Goal: Check status: Check status

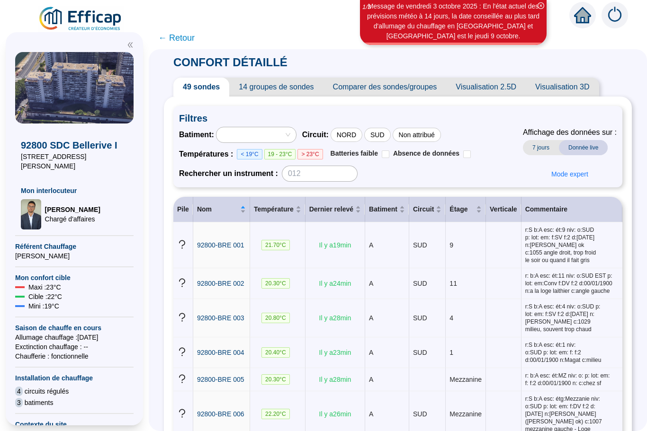
click at [175, 39] on span "← Retour" at bounding box center [176, 37] width 36 height 13
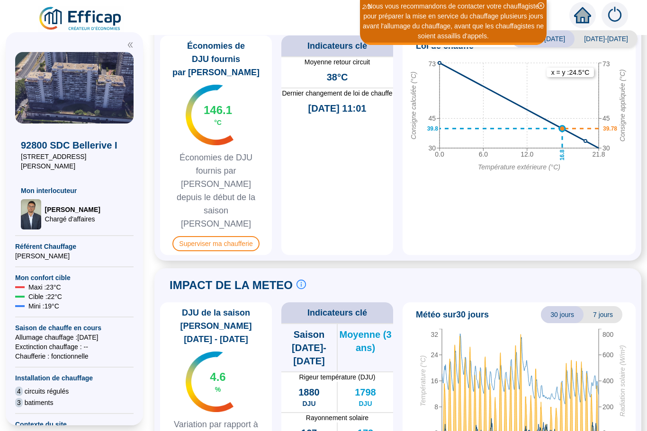
scroll to position [522, 0]
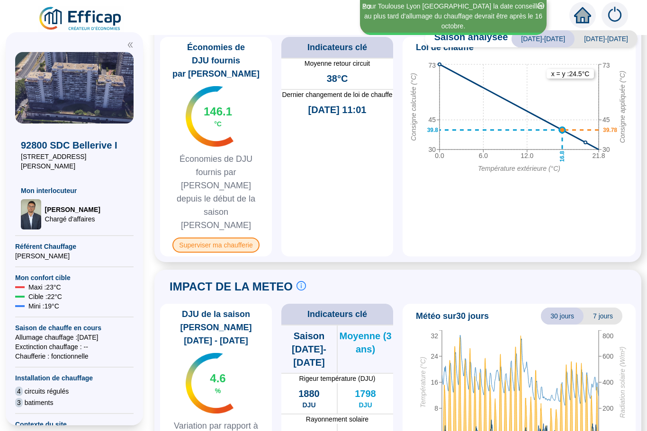
click at [215, 238] on span "Superviser ma chaufferie" at bounding box center [215, 245] width 87 height 15
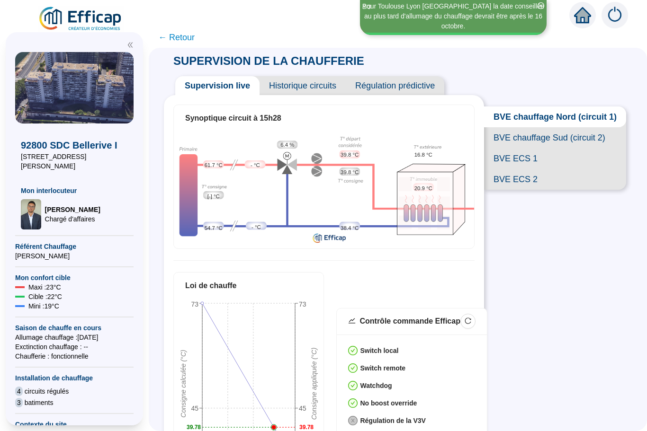
click at [512, 160] on span "BVE ECS 1" at bounding box center [555, 158] width 142 height 21
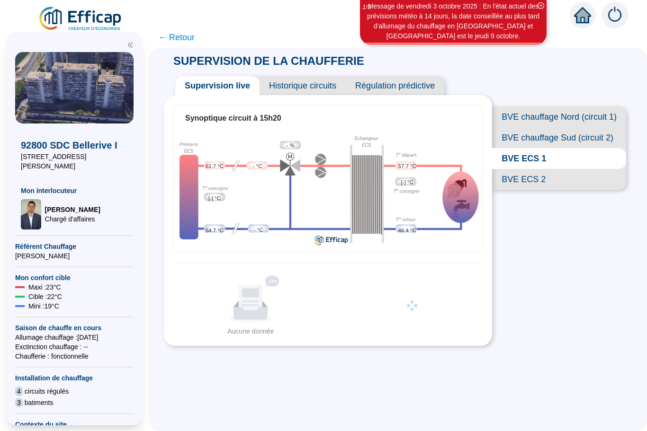
click at [522, 180] on span "BVE ECS 2" at bounding box center [559, 179] width 134 height 21
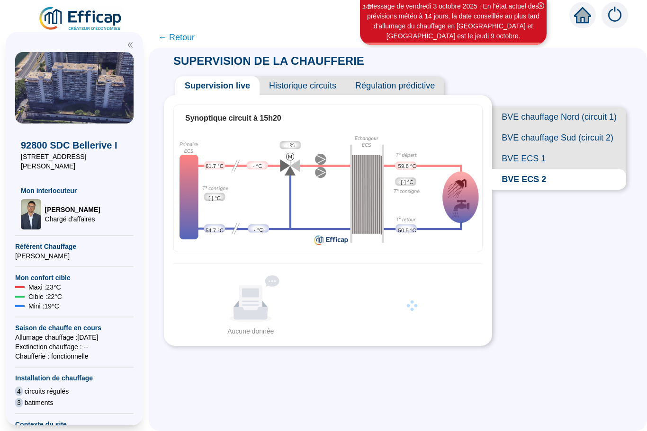
click at [524, 158] on span "BVE ECS 1" at bounding box center [559, 158] width 134 height 21
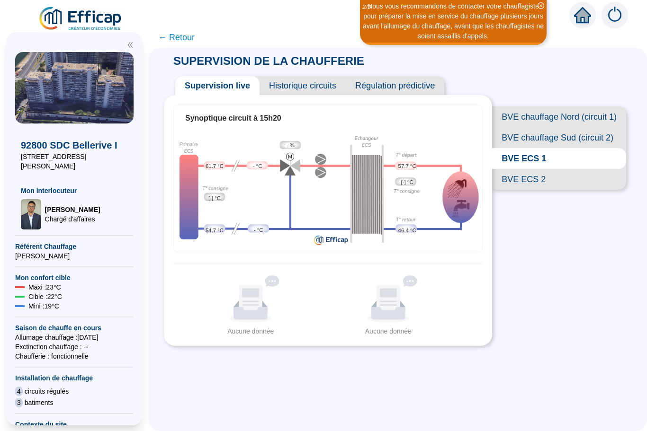
click at [537, 116] on span "BVE chauffage Nord (circuit 1)" at bounding box center [559, 117] width 134 height 21
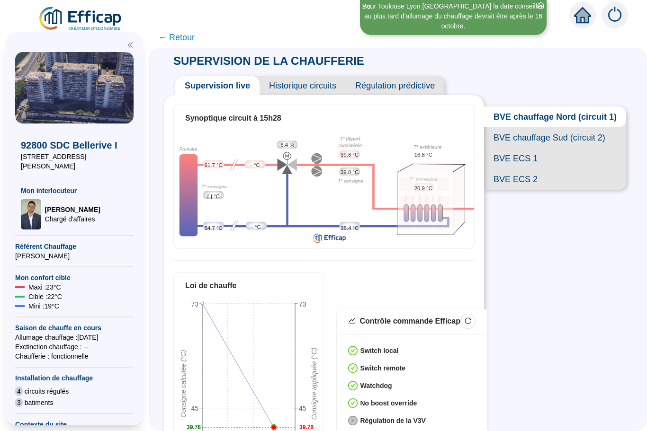
click at [515, 142] on span "BVE chauffage Sud (circuit 2)" at bounding box center [555, 137] width 142 height 21
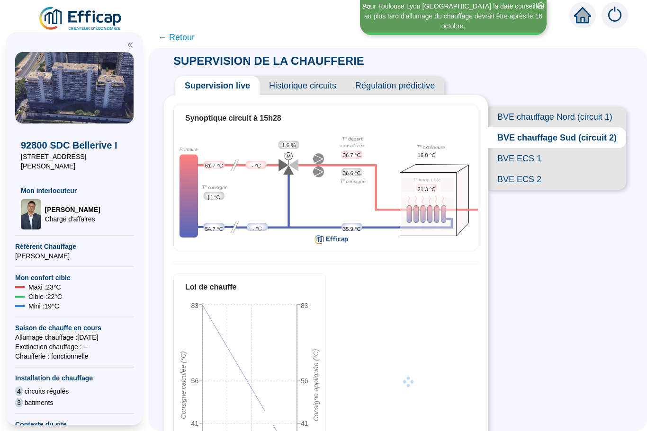
click at [520, 161] on span "BVE ECS 1" at bounding box center [557, 158] width 138 height 21
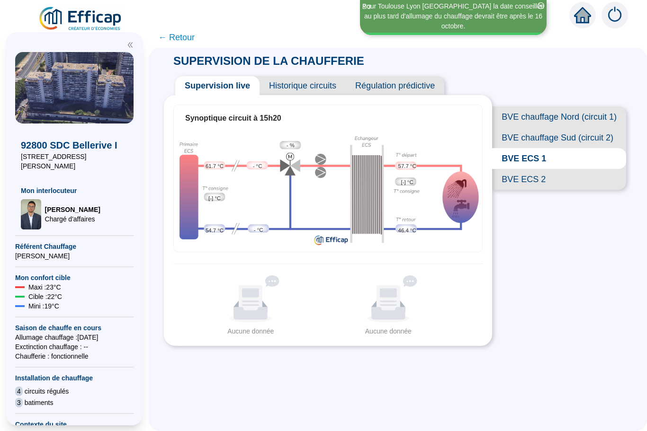
click at [521, 179] on span "BVE ECS 2" at bounding box center [559, 179] width 134 height 21
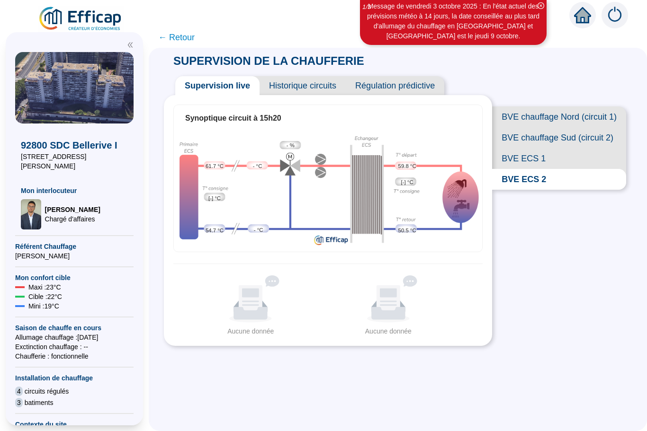
click at [524, 157] on span "BVE ECS 1" at bounding box center [559, 158] width 134 height 21
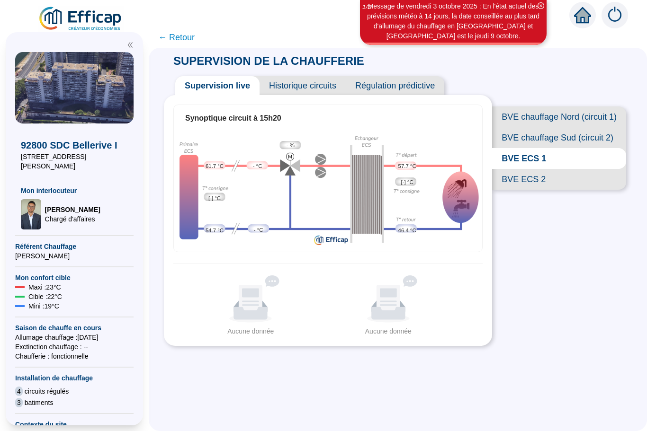
click at [294, 94] on span "Historique circuits" at bounding box center [303, 85] width 86 height 19
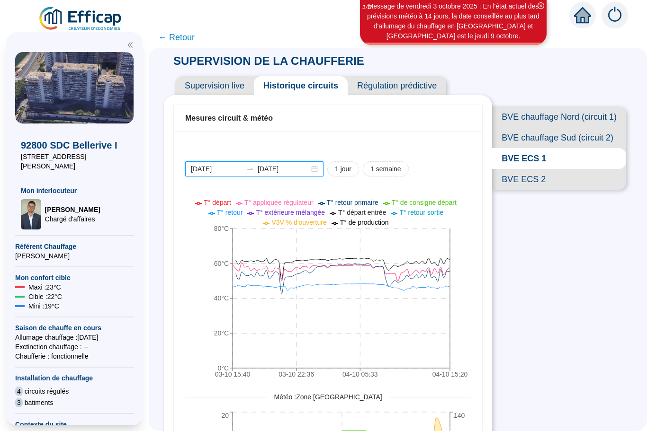
click at [212, 169] on input "[DATE]" at bounding box center [217, 169] width 52 height 10
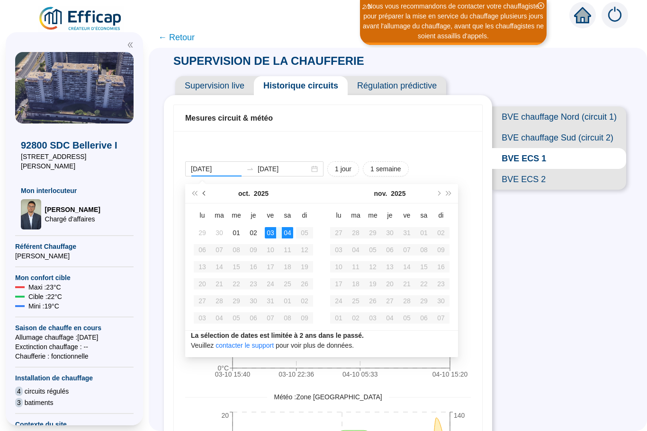
click at [200, 191] on button "Mois précédent (PageUp)" at bounding box center [204, 193] width 10 height 19
click at [201, 197] on button "Mois précédent (PageUp)" at bounding box center [204, 193] width 10 height 19
click at [202, 200] on button "Mois précédent (PageUp)" at bounding box center [204, 193] width 10 height 19
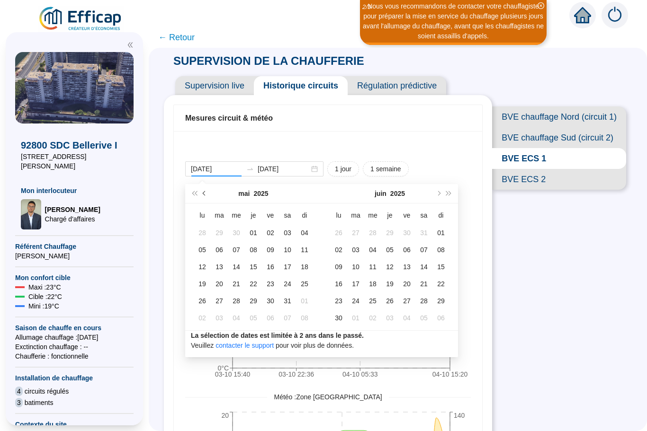
click at [208, 197] on button "Mois précédent (PageUp)" at bounding box center [204, 193] width 10 height 19
click at [206, 199] on button "Mois précédent (PageUp)" at bounding box center [204, 193] width 10 height 19
click at [206, 198] on button "Mois précédent (PageUp)" at bounding box center [204, 193] width 10 height 19
click at [207, 196] on button "Mois précédent (PageUp)" at bounding box center [204, 193] width 10 height 19
click at [204, 196] on button "Mois précédent (PageUp)" at bounding box center [204, 193] width 10 height 19
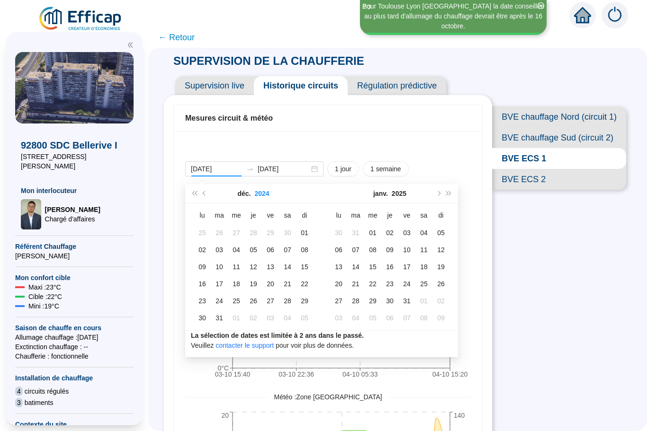
click at [254, 198] on button "2024" at bounding box center [261, 193] width 15 height 19
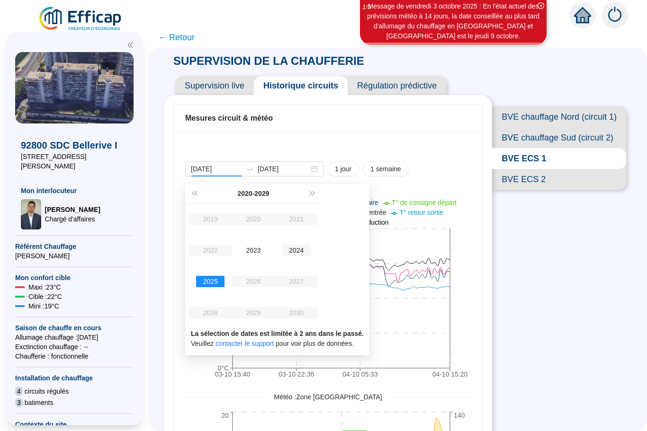
click at [300, 252] on div "2024" at bounding box center [296, 250] width 28 height 11
click at [298, 309] on div "déc." at bounding box center [296, 312] width 28 height 11
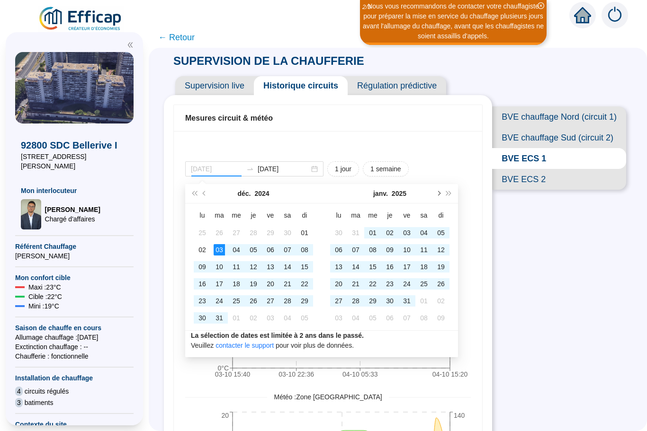
click at [439, 194] on span "Mois suivant (PageDown)" at bounding box center [438, 193] width 5 height 5
click at [434, 195] on button "Mois suivant (PageDown)" at bounding box center [438, 193] width 10 height 19
type input "[DATE]"
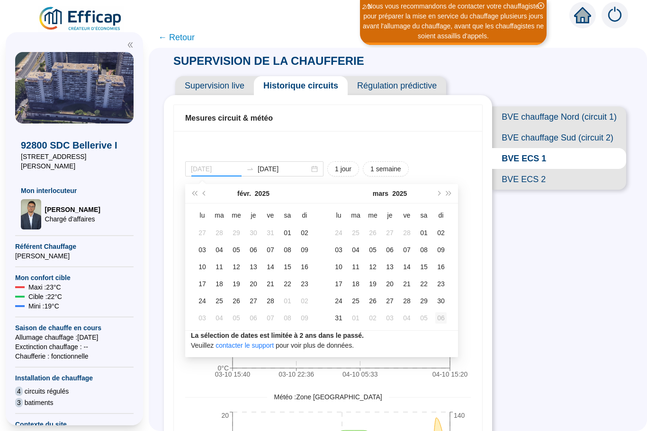
click at [448, 326] on td "06" at bounding box center [440, 318] width 17 height 17
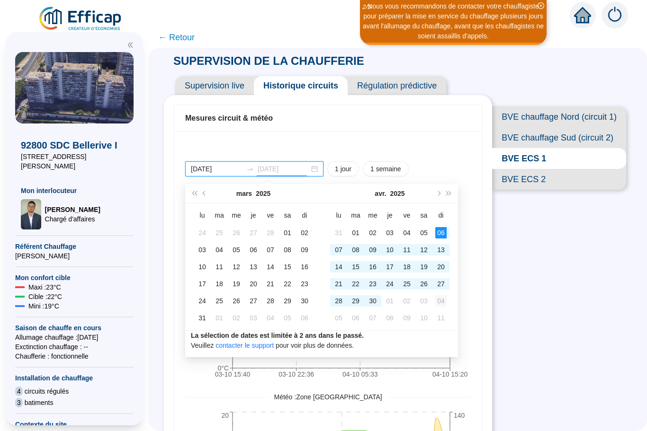
type input "[DATE]"
click at [444, 299] on div "04" at bounding box center [440, 301] width 11 height 11
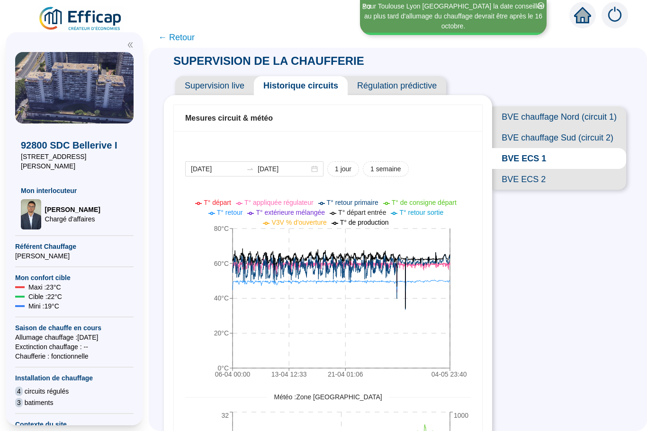
click at [340, 279] on icon "06-04 00:[PHONE_NUMBER]:[PHONE_NUMBER]:[PHONE_NUMBER]:40 0°C 20°C 40°C 60°C 80°C" at bounding box center [328, 290] width 286 height 189
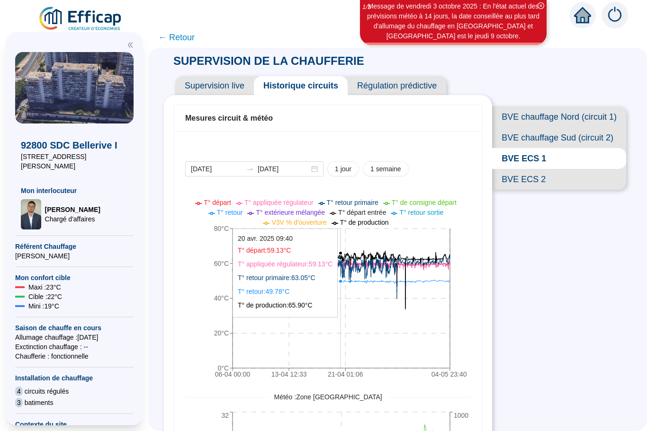
click at [502, 299] on div "SUPERVISION DE LA CHAUFFERIE Supervision live Historique circuits Régulation pr…" at bounding box center [398, 240] width 498 height 384
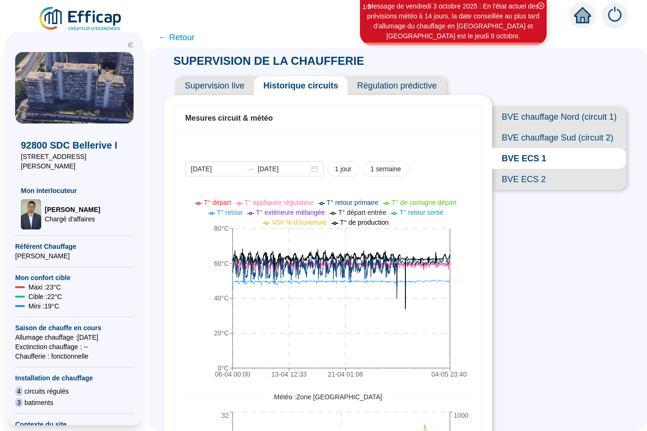
click at [377, 279] on icon "06-04 00:[PHONE_NUMBER]:[PHONE_NUMBER]:[PHONE_NUMBER]:40 0°C 20°C 40°C 60°C 80°C" at bounding box center [328, 290] width 286 height 189
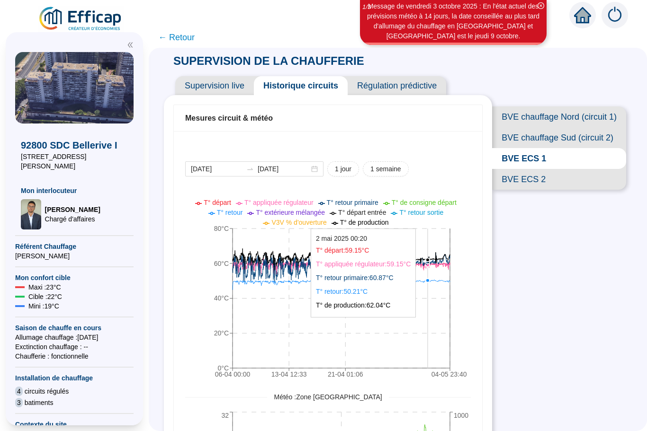
click at [428, 280] on circle at bounding box center [428, 281] width 4 height 4
click at [531, 258] on div "SUPERVISION DE LA CHAUFFERIE Supervision live Historique circuits Régulation pr…" at bounding box center [398, 240] width 498 height 384
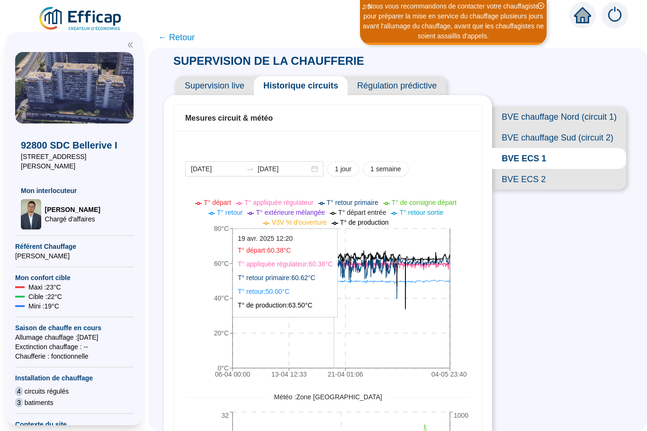
click at [363, 260] on icon "06-04 00:[PHONE_NUMBER]:[PHONE_NUMBER]:[PHONE_NUMBER]:40 0°C 20°C 40°C 60°C 80°C" at bounding box center [328, 290] width 286 height 189
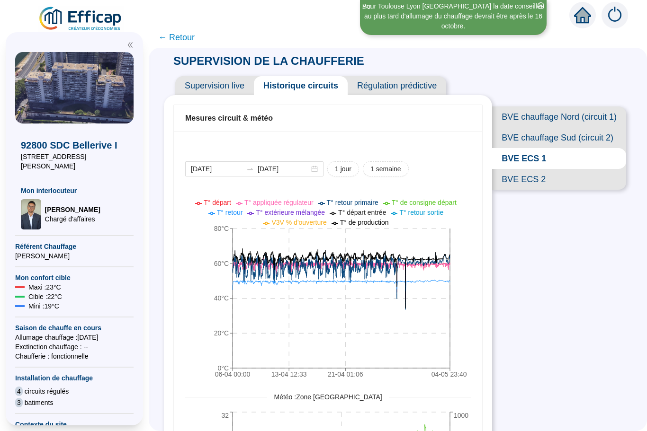
click at [210, 87] on span "Supervision live" at bounding box center [214, 85] width 79 height 19
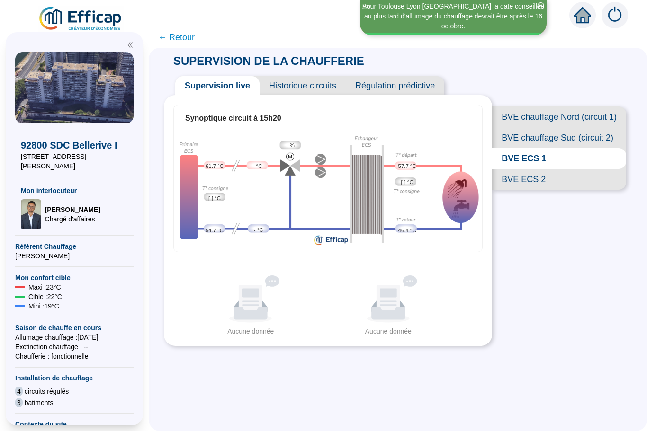
click at [306, 89] on span "Historique circuits" at bounding box center [303, 85] width 86 height 19
